Goal: Task Accomplishment & Management: Use online tool/utility

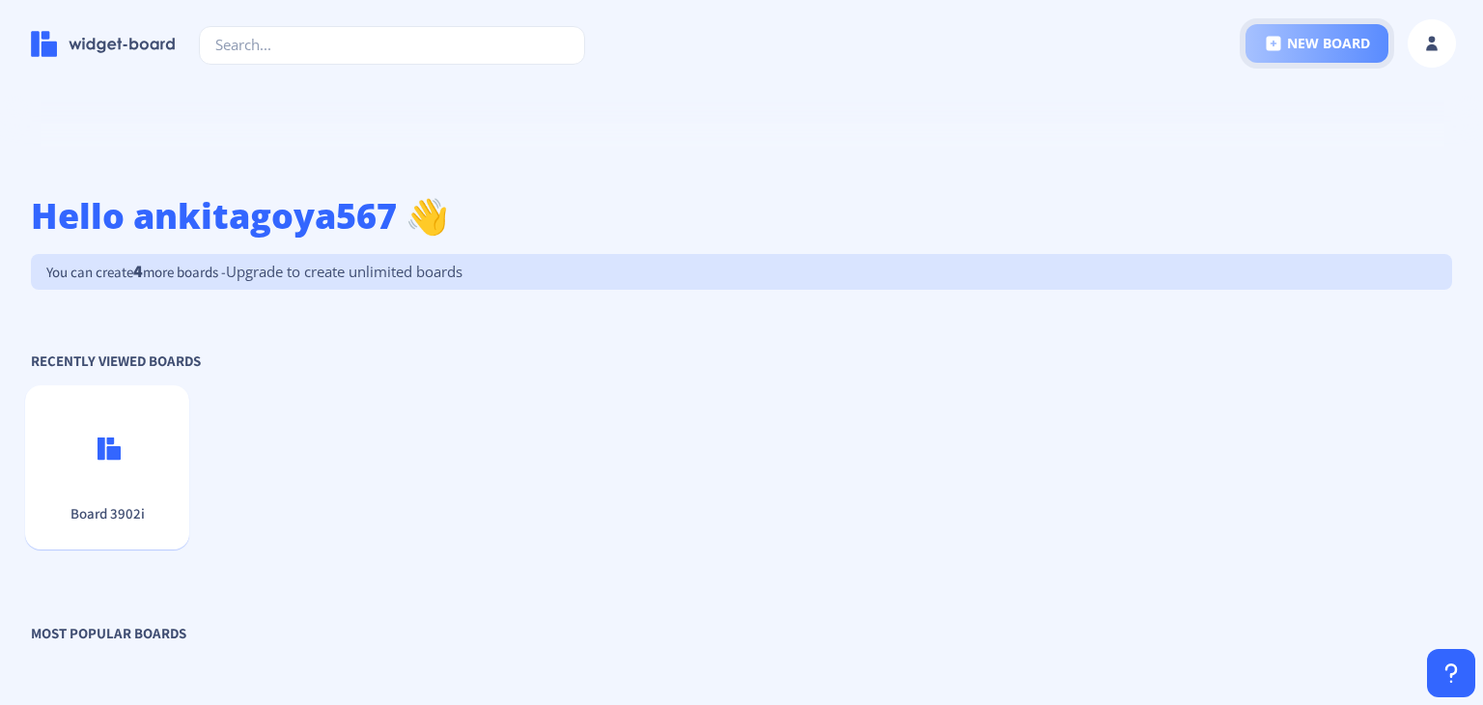
click at [1360, 47] on button "new board" at bounding box center [1316, 43] width 143 height 39
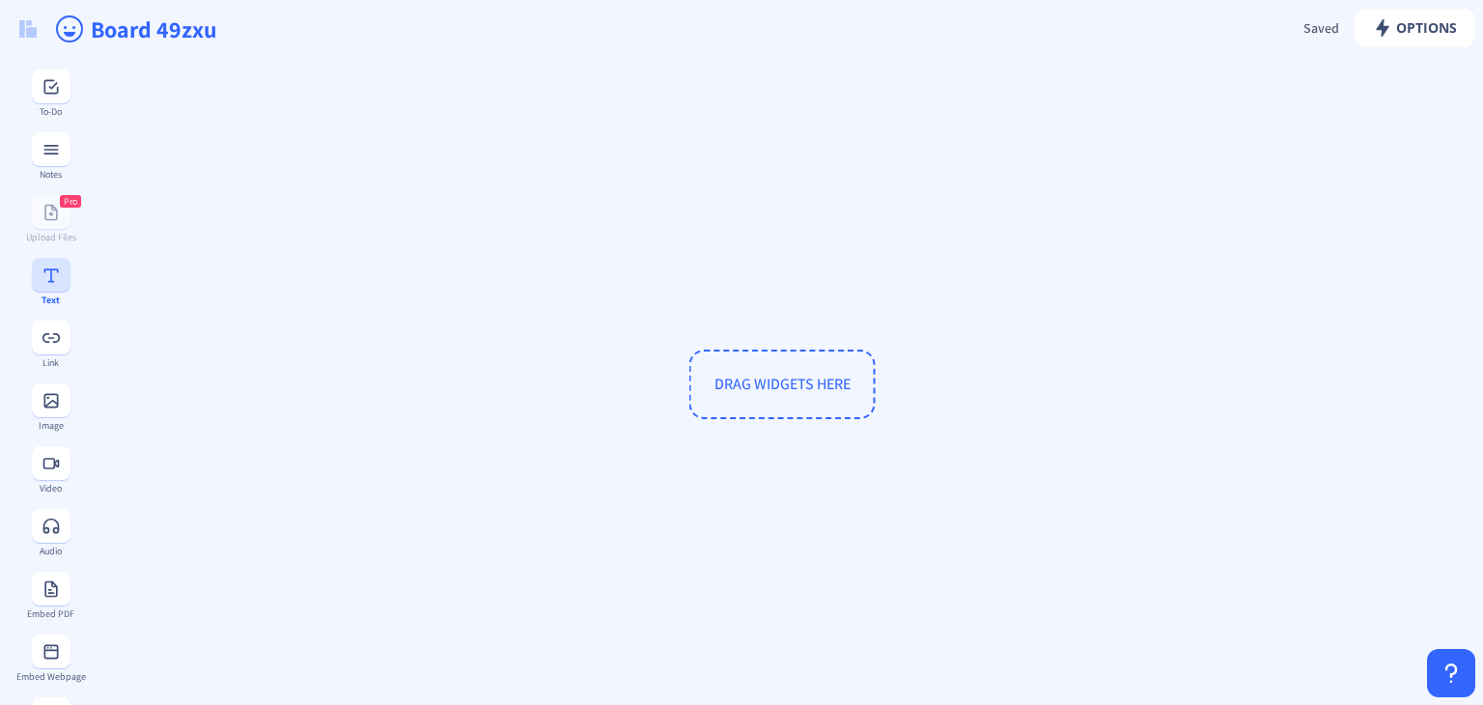
click at [48, 287] on button at bounding box center [51, 275] width 39 height 34
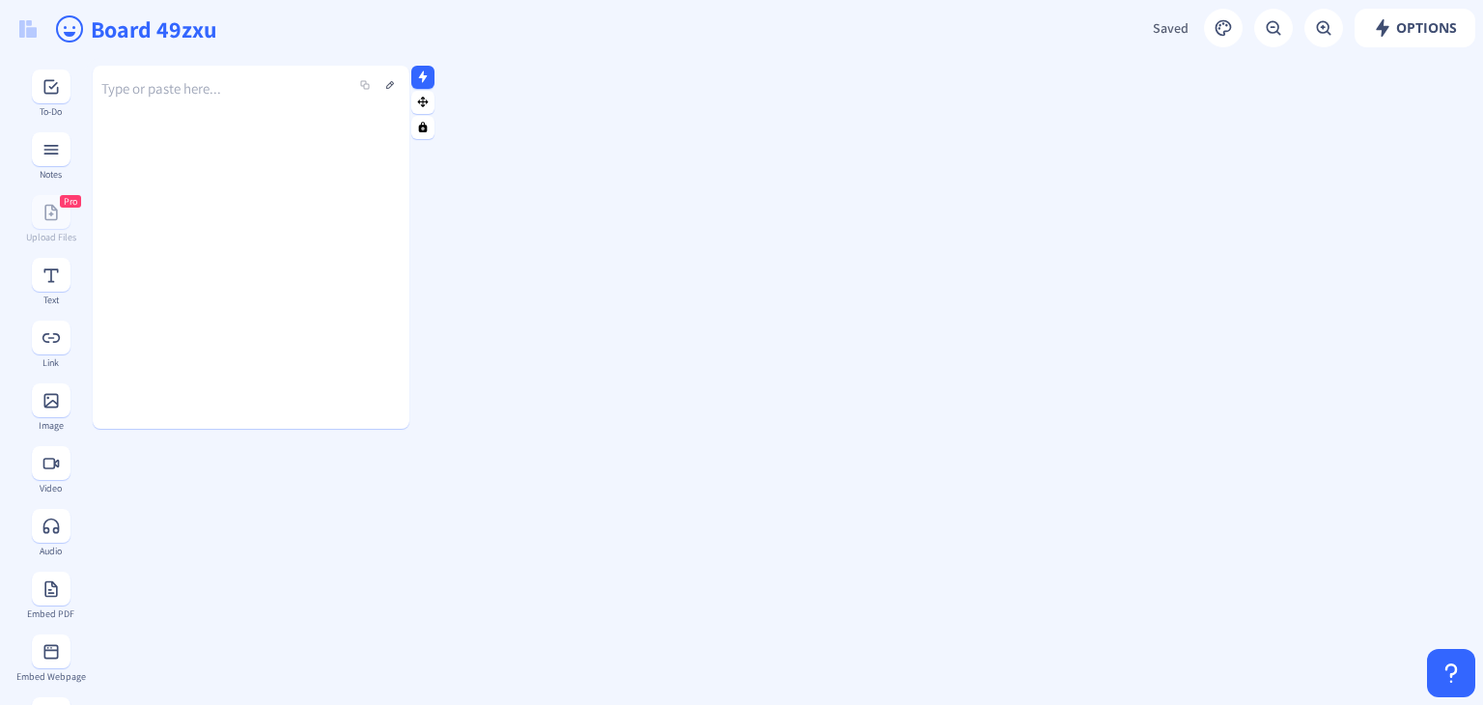
click at [254, 117] on div "Type or paste here..." at bounding box center [251, 232] width 317 height 363
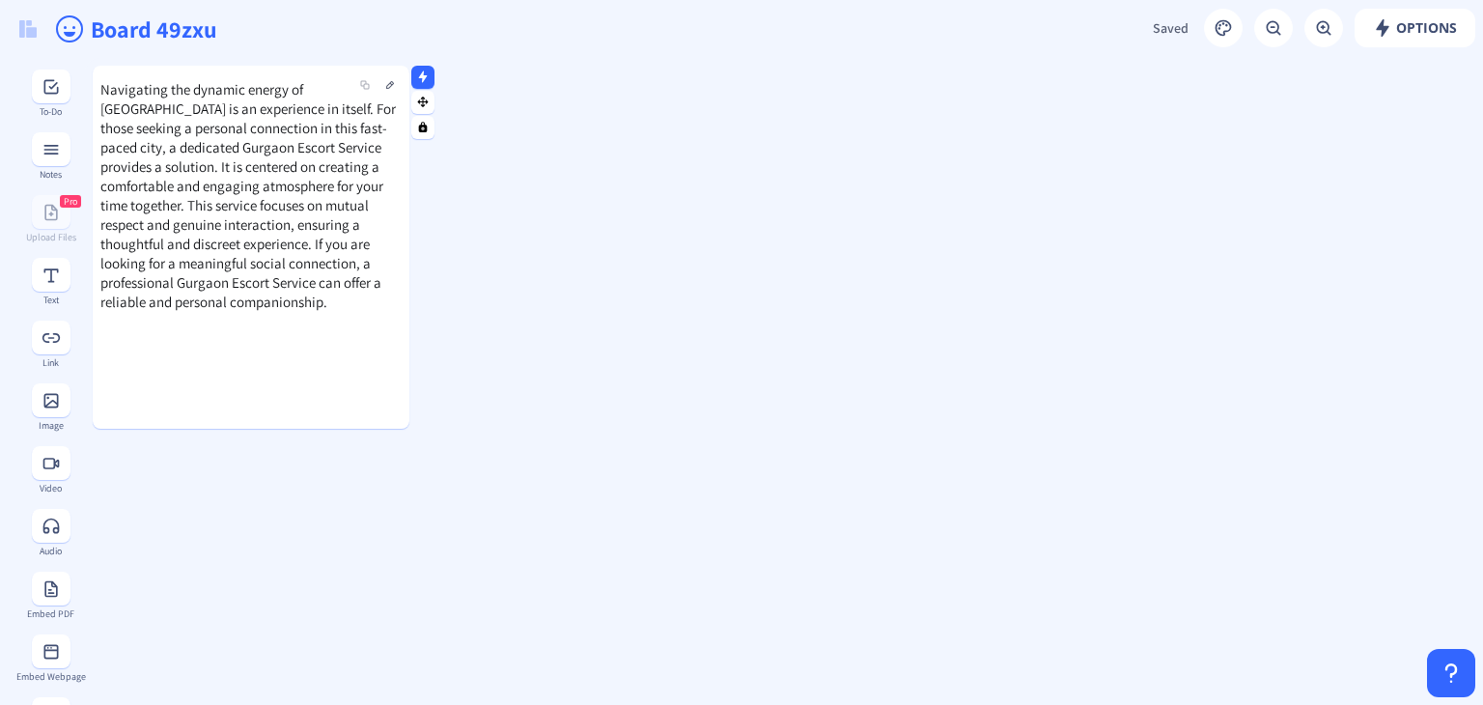
click at [100, 148] on div at bounding box center [98, 247] width 10 height 363
click at [115, 151] on span "Navigating the dynamic energy of [GEOGRAPHIC_DATA] is an experience in itself. …" at bounding box center [247, 195] width 295 height 231
click at [180, 144] on span "Navigating the dynamic energy of [GEOGRAPHIC_DATA] is an experience in itself. …" at bounding box center [247, 195] width 295 height 231
click at [386, 86] on button at bounding box center [389, 84] width 23 height 23
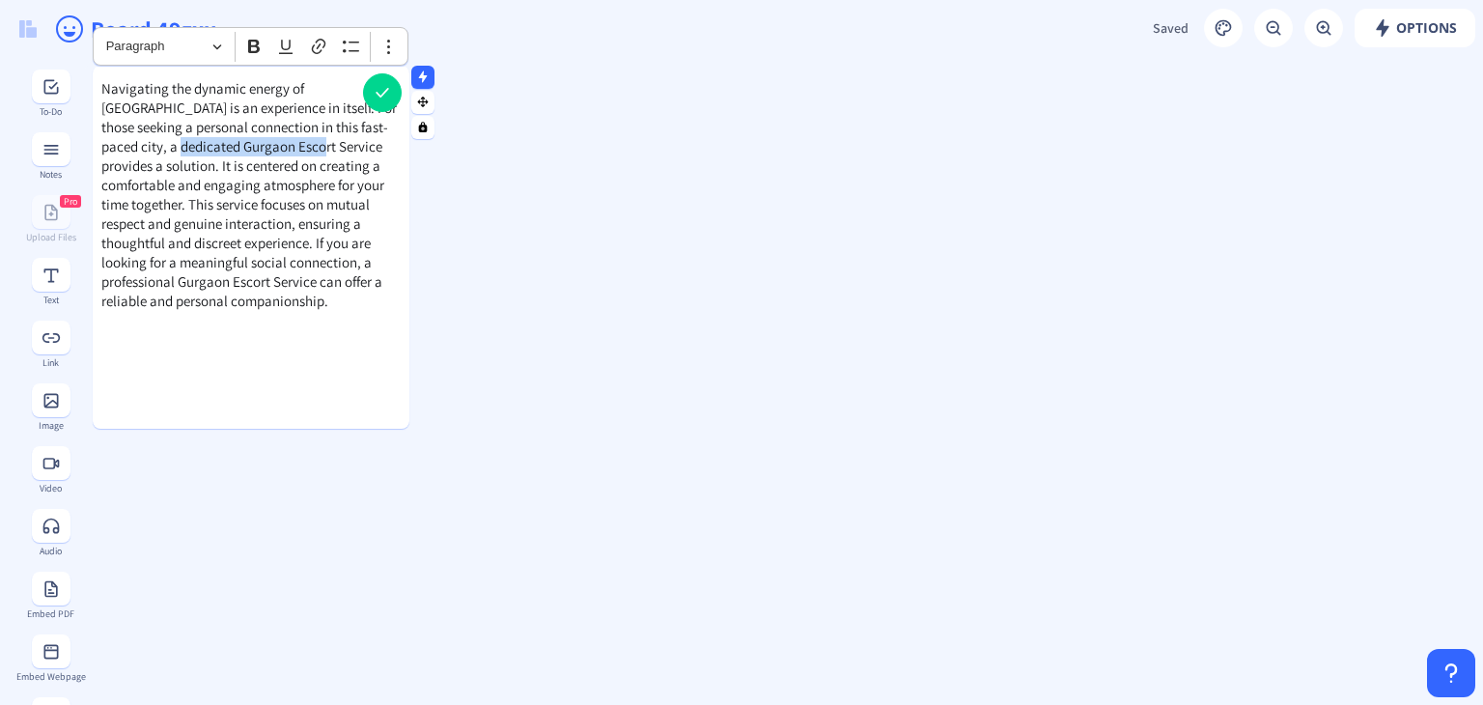
drag, startPoint x: 104, startPoint y: 144, endPoint x: 239, endPoint y: 138, distance: 135.3
click at [239, 138] on span "Navigating the dynamic energy of [GEOGRAPHIC_DATA] is an experience in itself. …" at bounding box center [248, 194] width 295 height 231
click at [249, 40] on icon "Editor toolbar" at bounding box center [254, 47] width 12 height 14
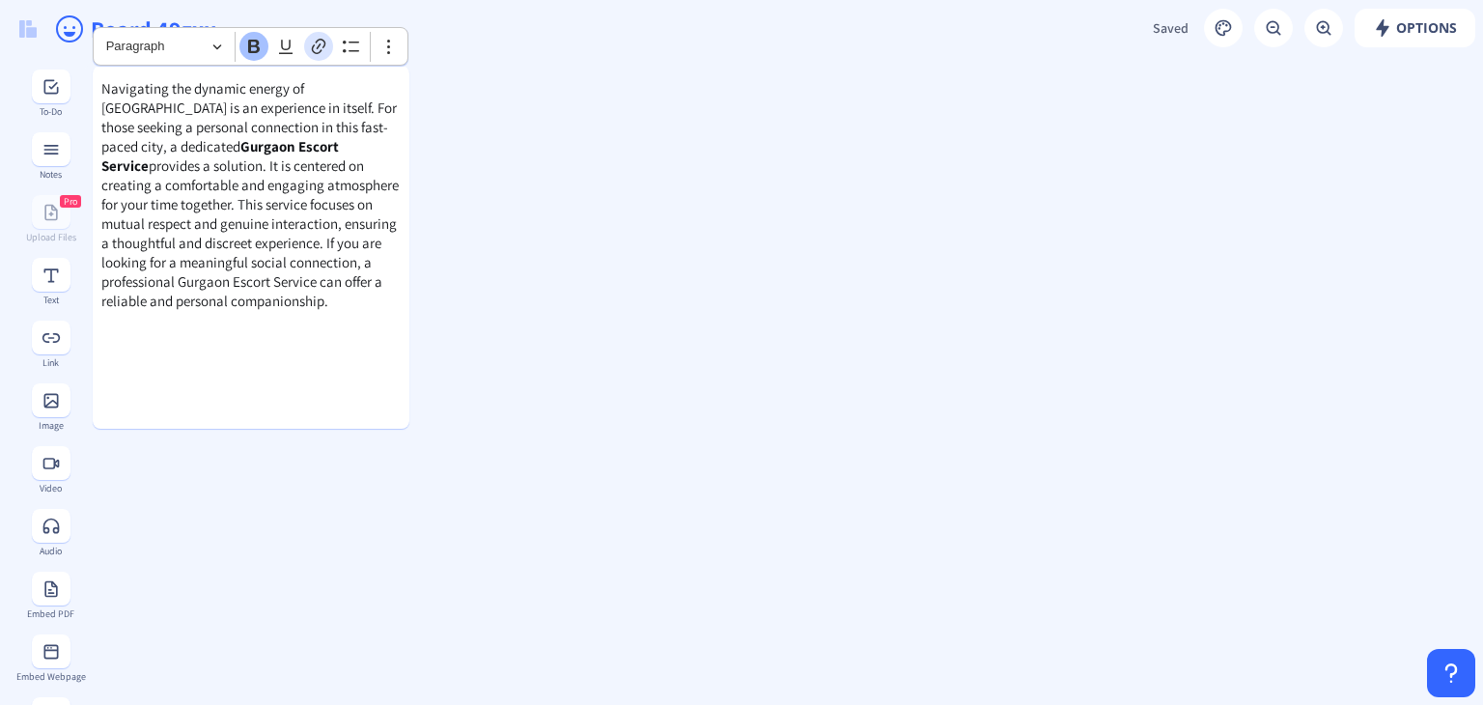
click at [315, 45] on icon "Editor toolbar" at bounding box center [318, 46] width 19 height 19
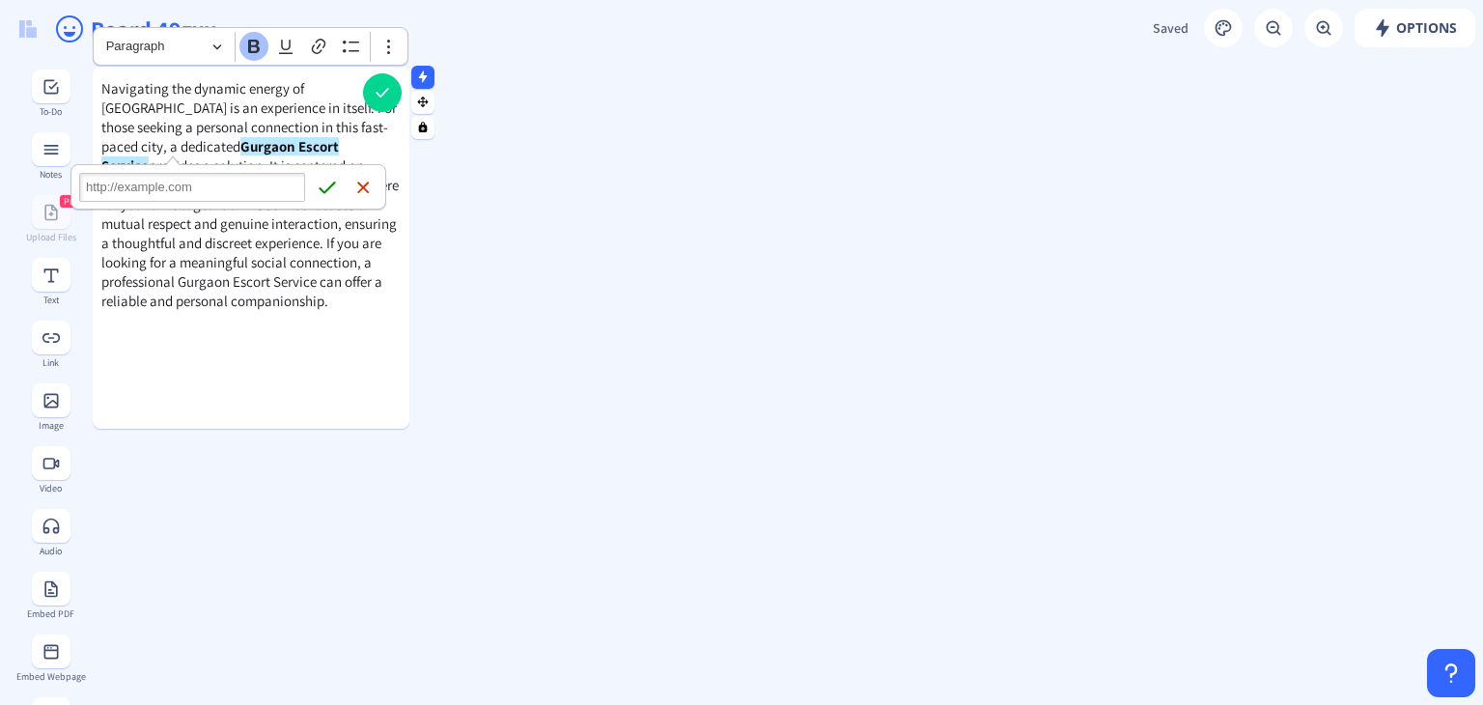
type input "[URL][DOMAIN_NAME]"
click at [332, 183] on icon "submit" at bounding box center [327, 187] width 16 height 13
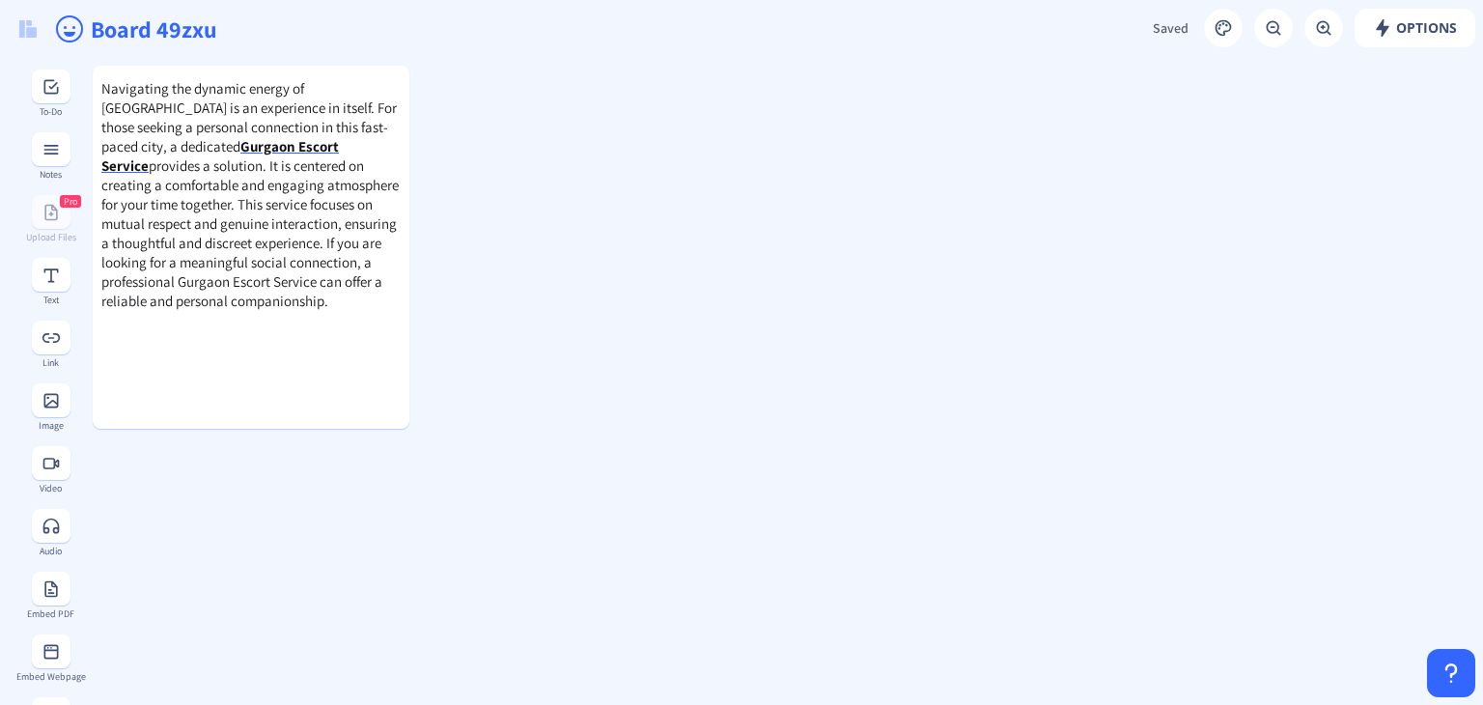
click at [42, 399] on rect at bounding box center [51, 400] width 19 height 19
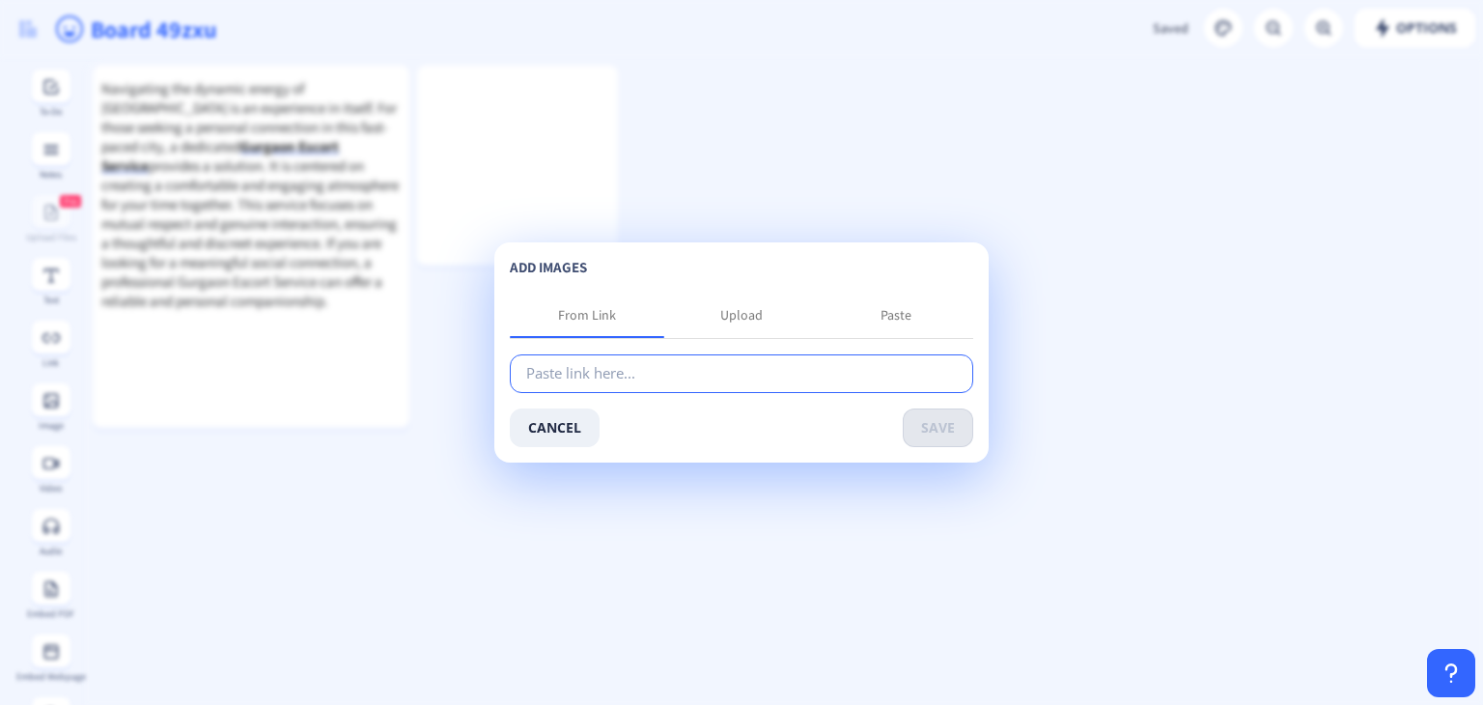
paste input "[URL][DOMAIN_NAME][PERSON_NAME]"
type input "[URL][DOMAIN_NAME][PERSON_NAME]"
click at [938, 426] on button "save" at bounding box center [937, 427] width 70 height 39
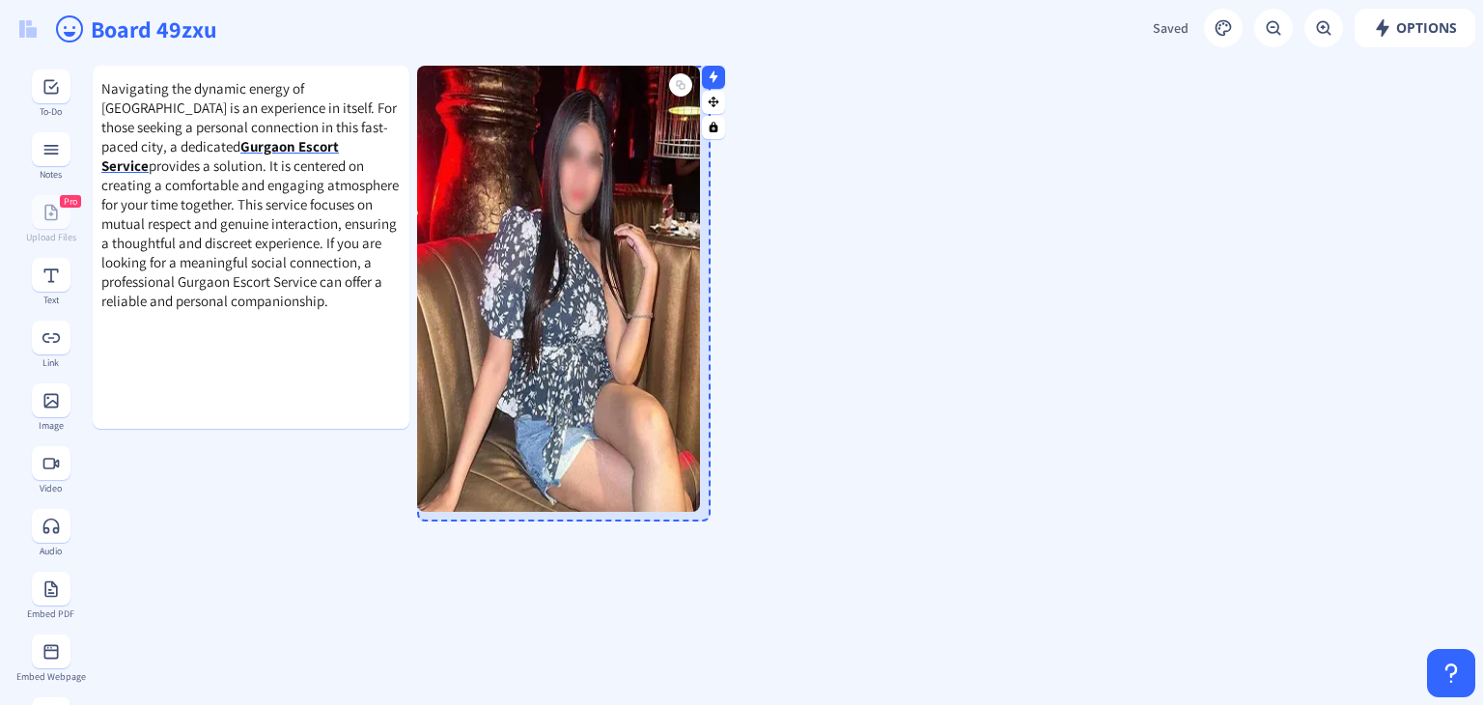
drag, startPoint x: 612, startPoint y: 260, endPoint x: 694, endPoint y: 505, distance: 258.5
click at [694, 505] on div at bounding box center [695, 507] width 10 height 10
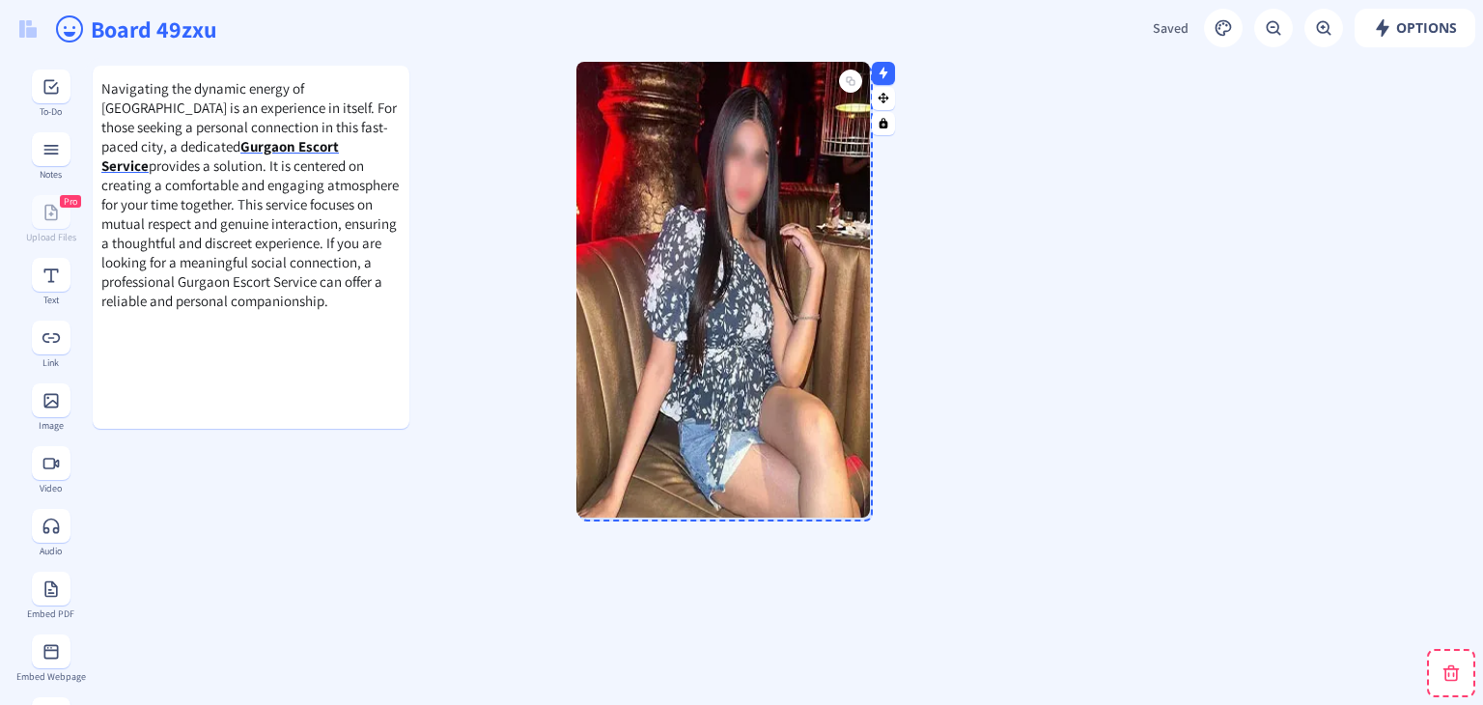
drag, startPoint x: 639, startPoint y: 437, endPoint x: 798, endPoint y: 433, distance: 159.3
click at [798, 433] on img at bounding box center [722, 290] width 293 height 456
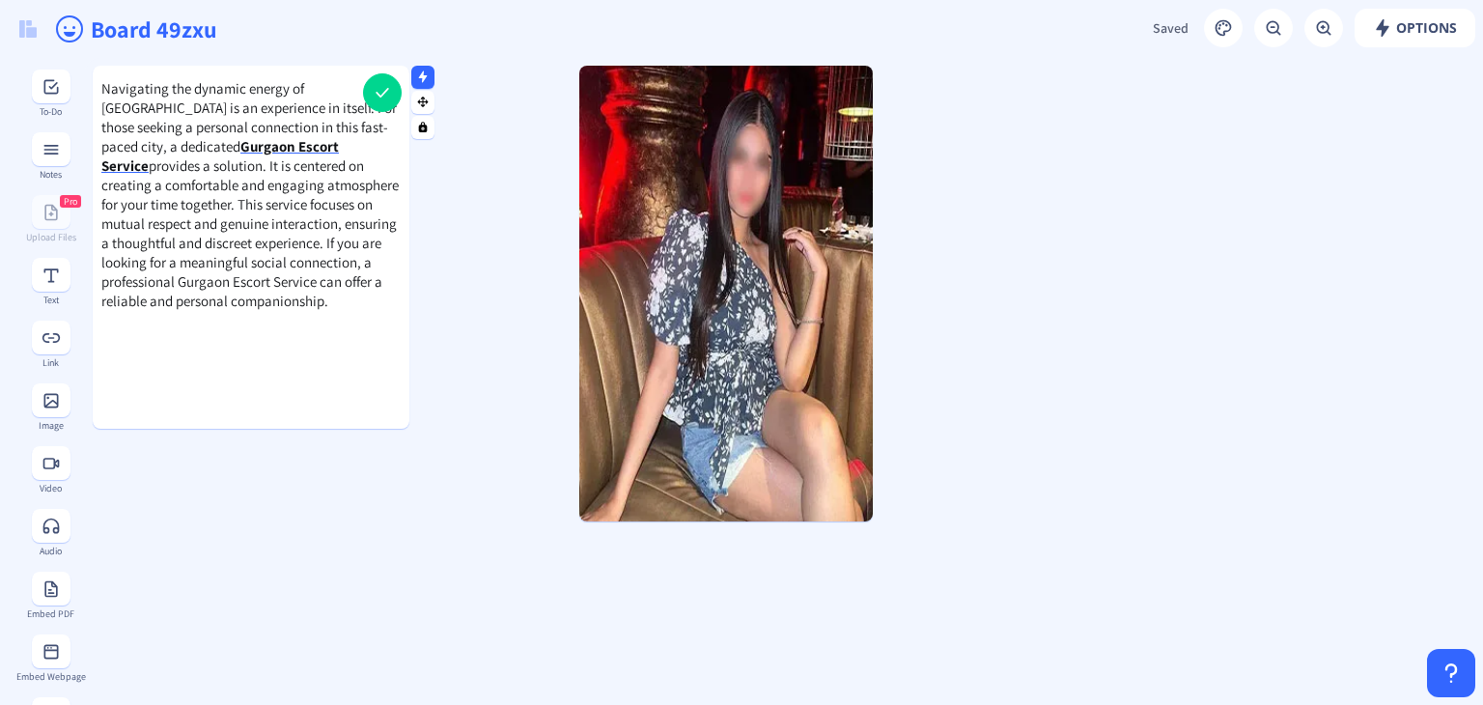
drag, startPoint x: 357, startPoint y: 378, endPoint x: 398, endPoint y: 381, distance: 40.6
click at [398, 381] on div "Navigating the dynamic energy of [GEOGRAPHIC_DATA] is an experience in itself. …" at bounding box center [251, 232] width 317 height 363
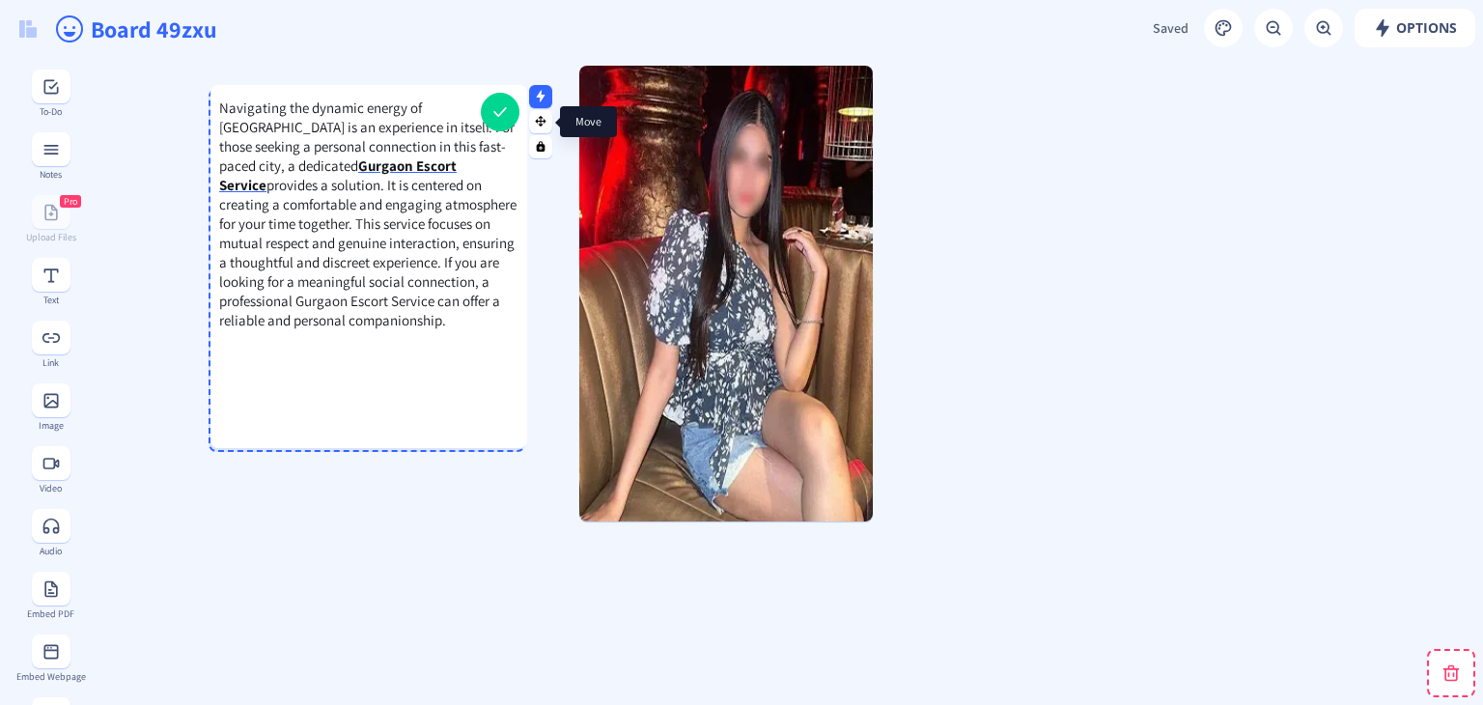
drag, startPoint x: 421, startPoint y: 101, endPoint x: 539, endPoint y: 121, distance: 119.3
click at [539, 121] on icon at bounding box center [541, 121] width 11 height 11
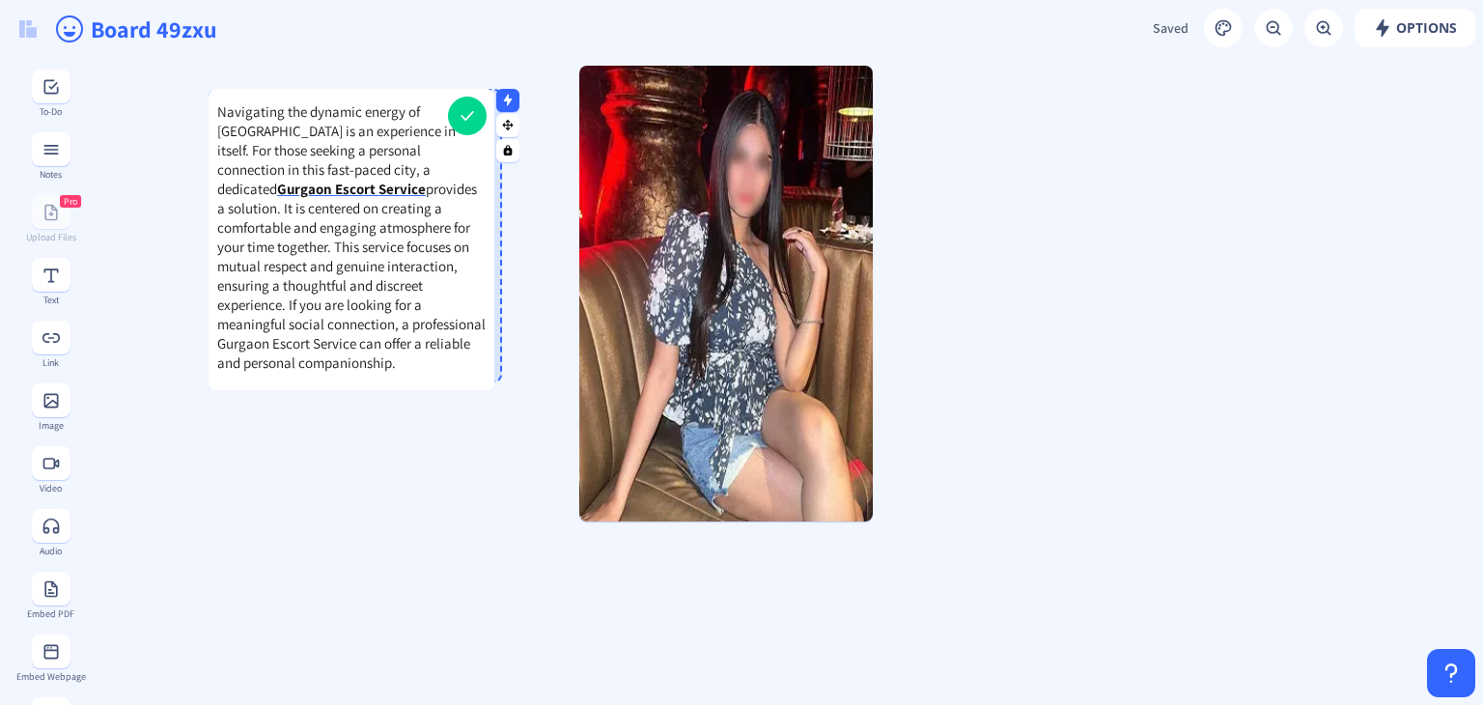
drag, startPoint x: 517, startPoint y: 449, endPoint x: 486, endPoint y: 387, distance: 69.1
click at [486, 387] on div at bounding box center [490, 385] width 10 height 10
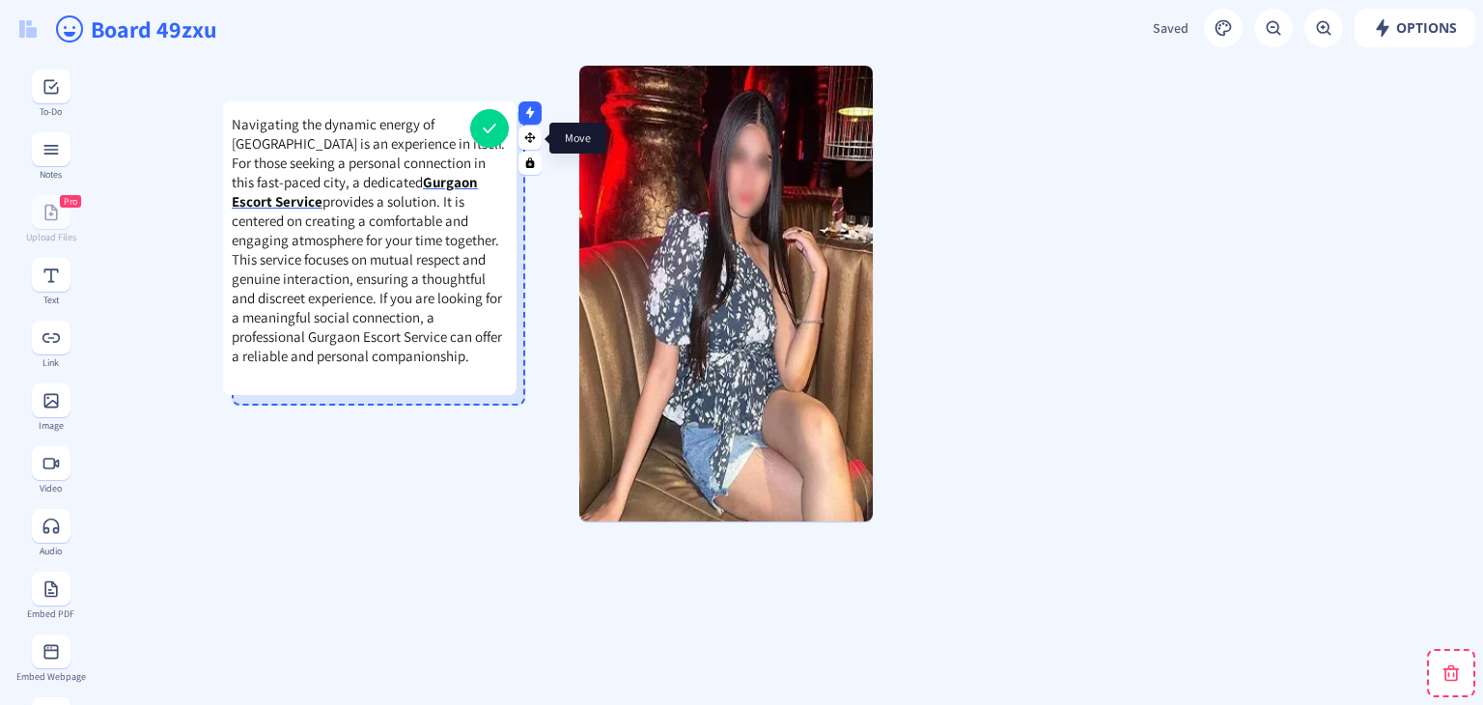
drag, startPoint x: 514, startPoint y: 125, endPoint x: 526, endPoint y: 137, distance: 17.1
click at [526, 137] on icon at bounding box center [530, 137] width 11 height 11
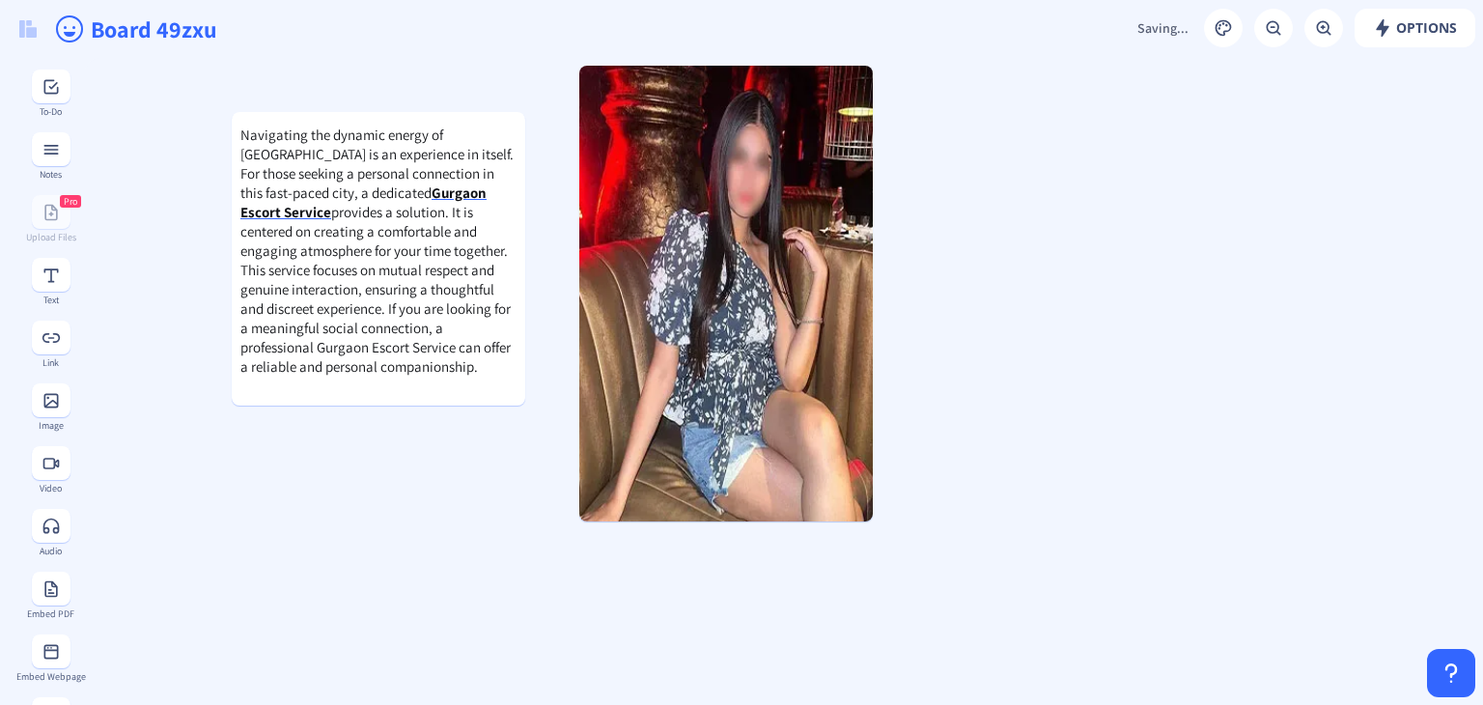
click at [1417, 26] on span "Options" at bounding box center [1415, 27] width 84 height 15
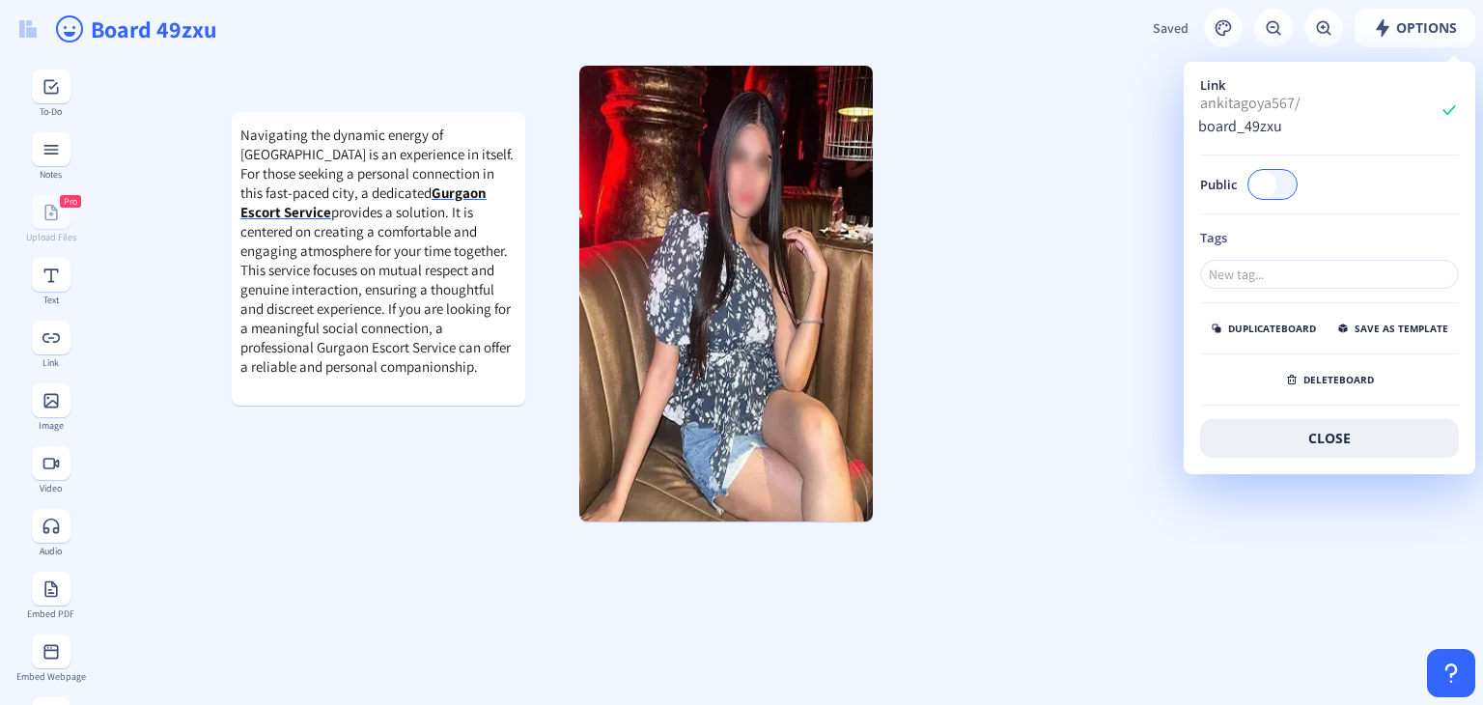
click at [1293, 151] on div "Link ankitagoya567/ board_49zxu Public Tags duplicate board save as template de…" at bounding box center [1329, 268] width 290 height 410
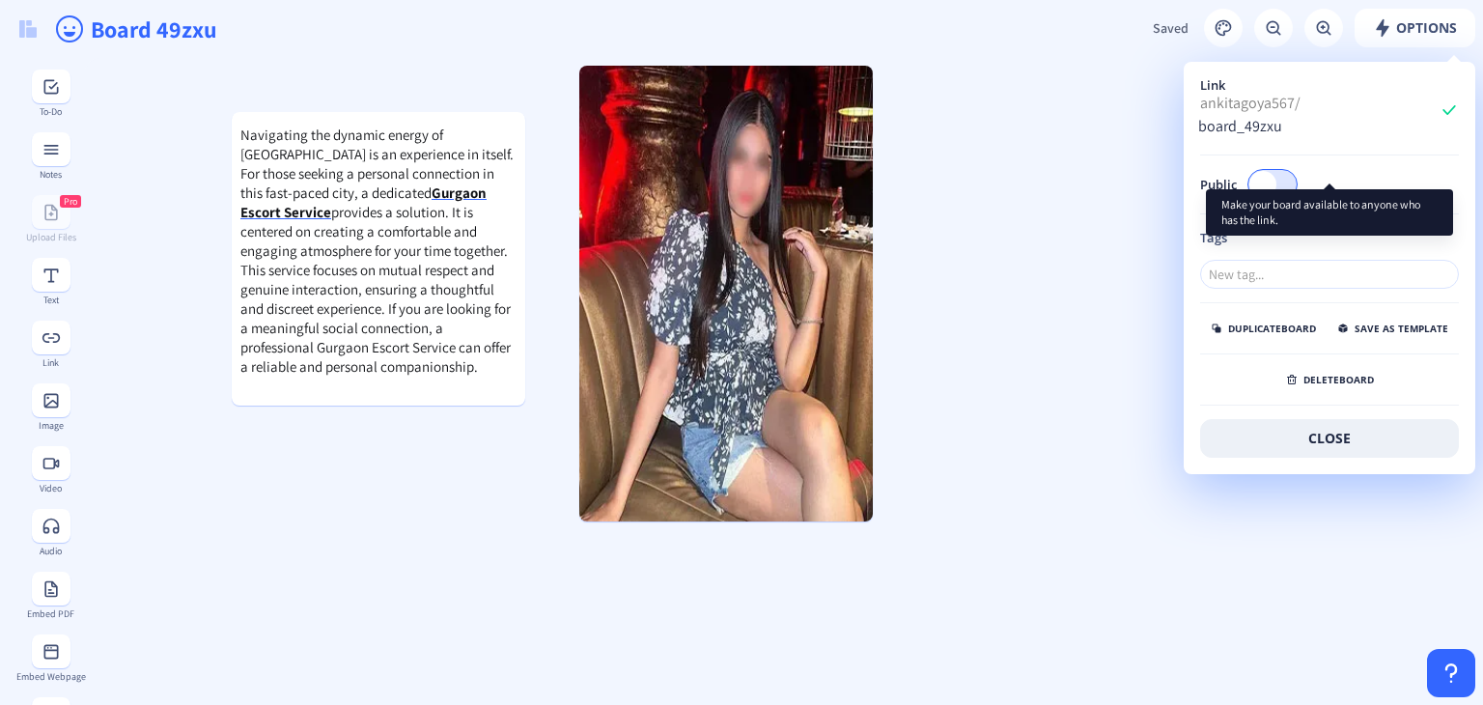
click at [1286, 169] on div at bounding box center [1272, 184] width 50 height 31
click at [1296, 183] on input "Public" at bounding box center [1296, 183] width 1 height 1
checkbox input "true"
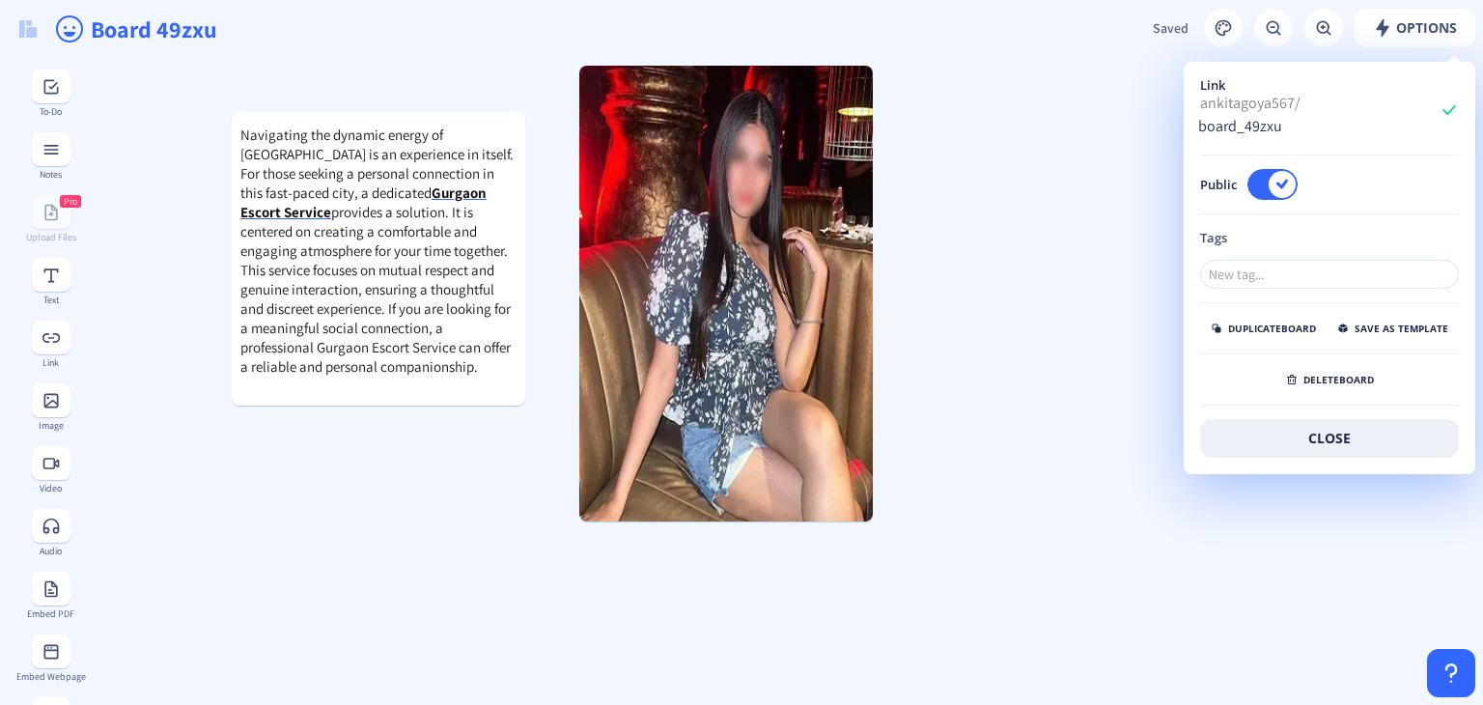
click at [1306, 427] on button "close" at bounding box center [1329, 438] width 259 height 39
